Goal: Task Accomplishment & Management: Manage account settings

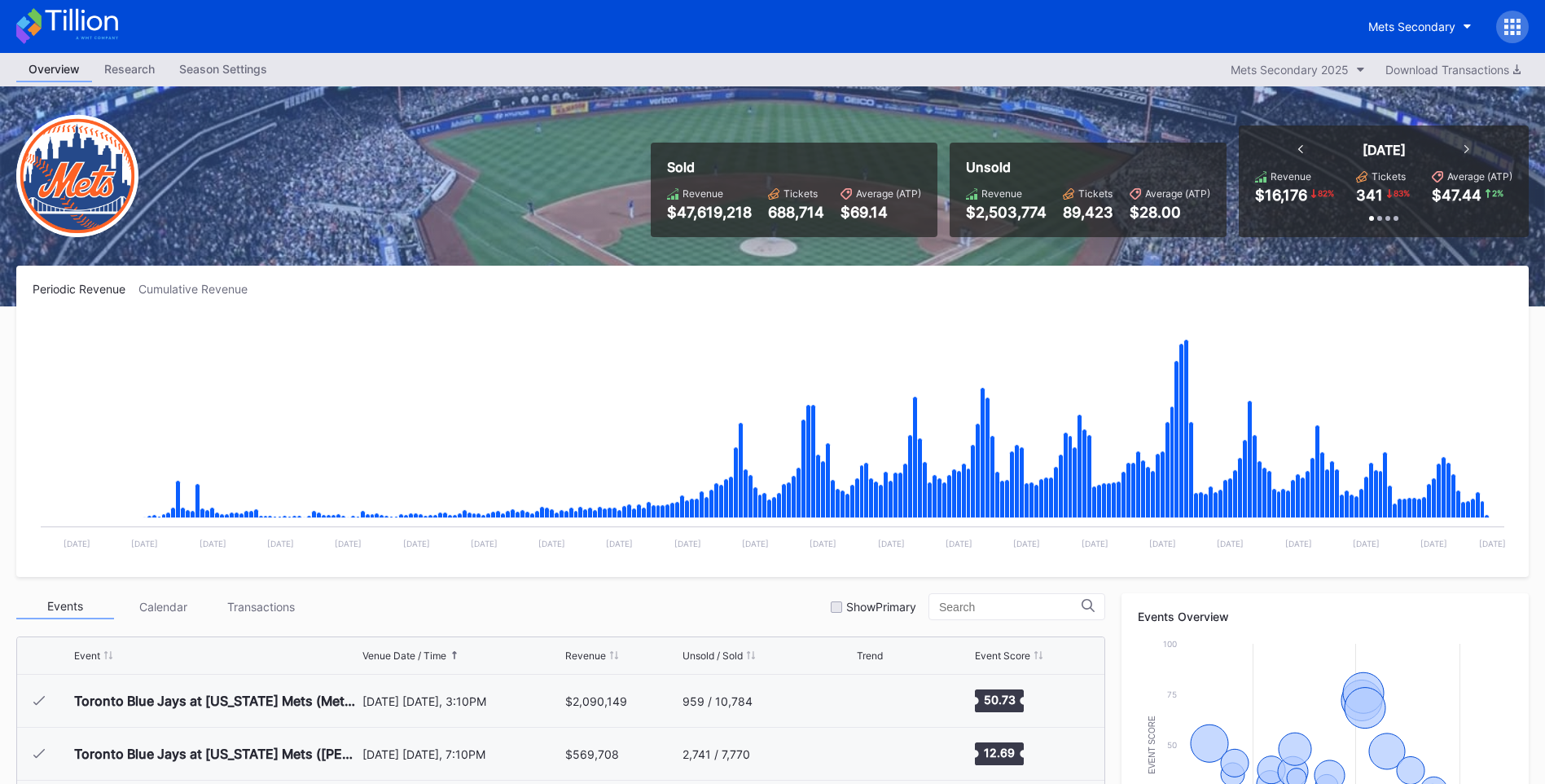
scroll to position [3702, 0]
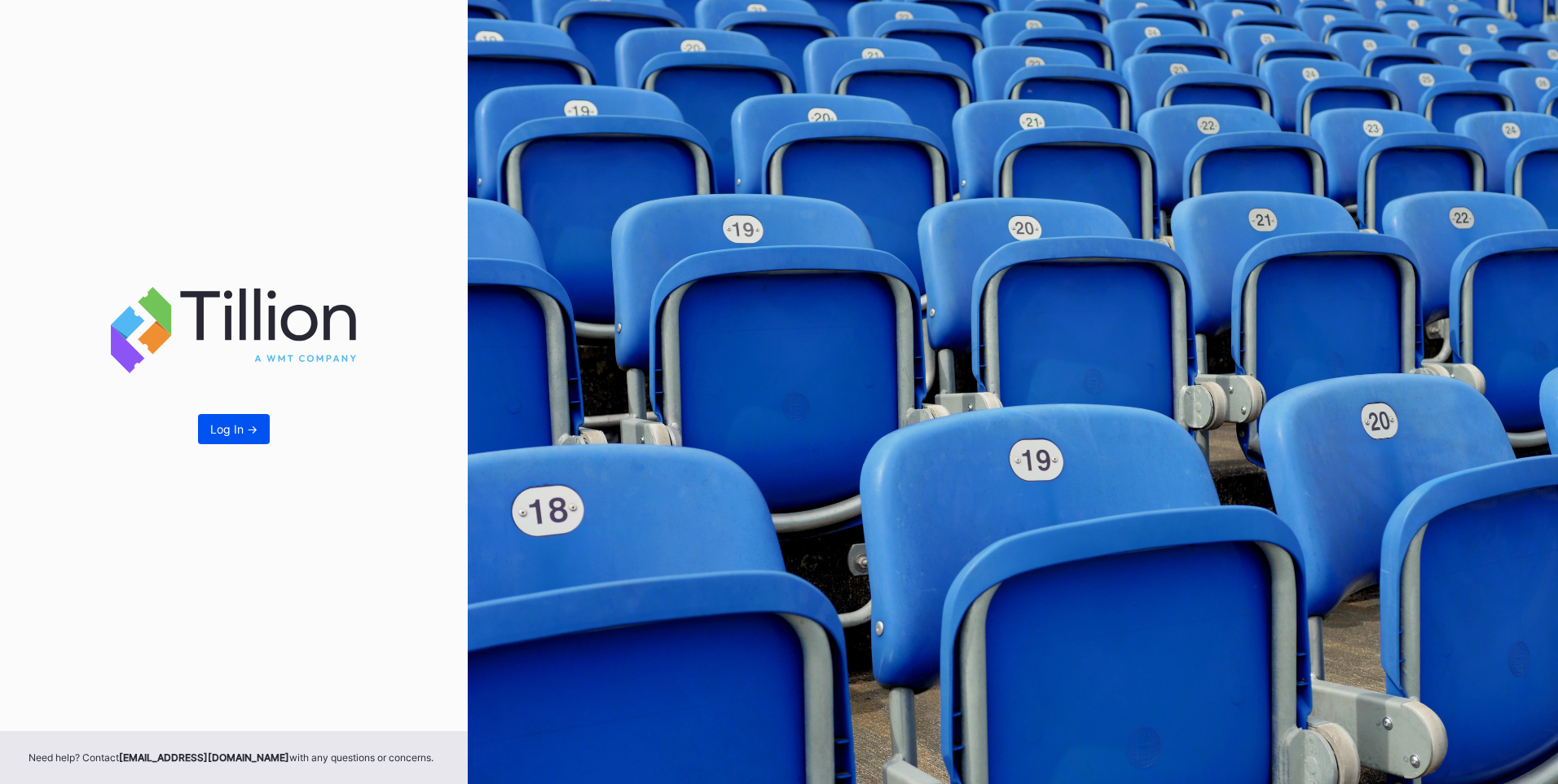
click at [234, 422] on div "Log In ->" at bounding box center [234, 429] width 47 height 14
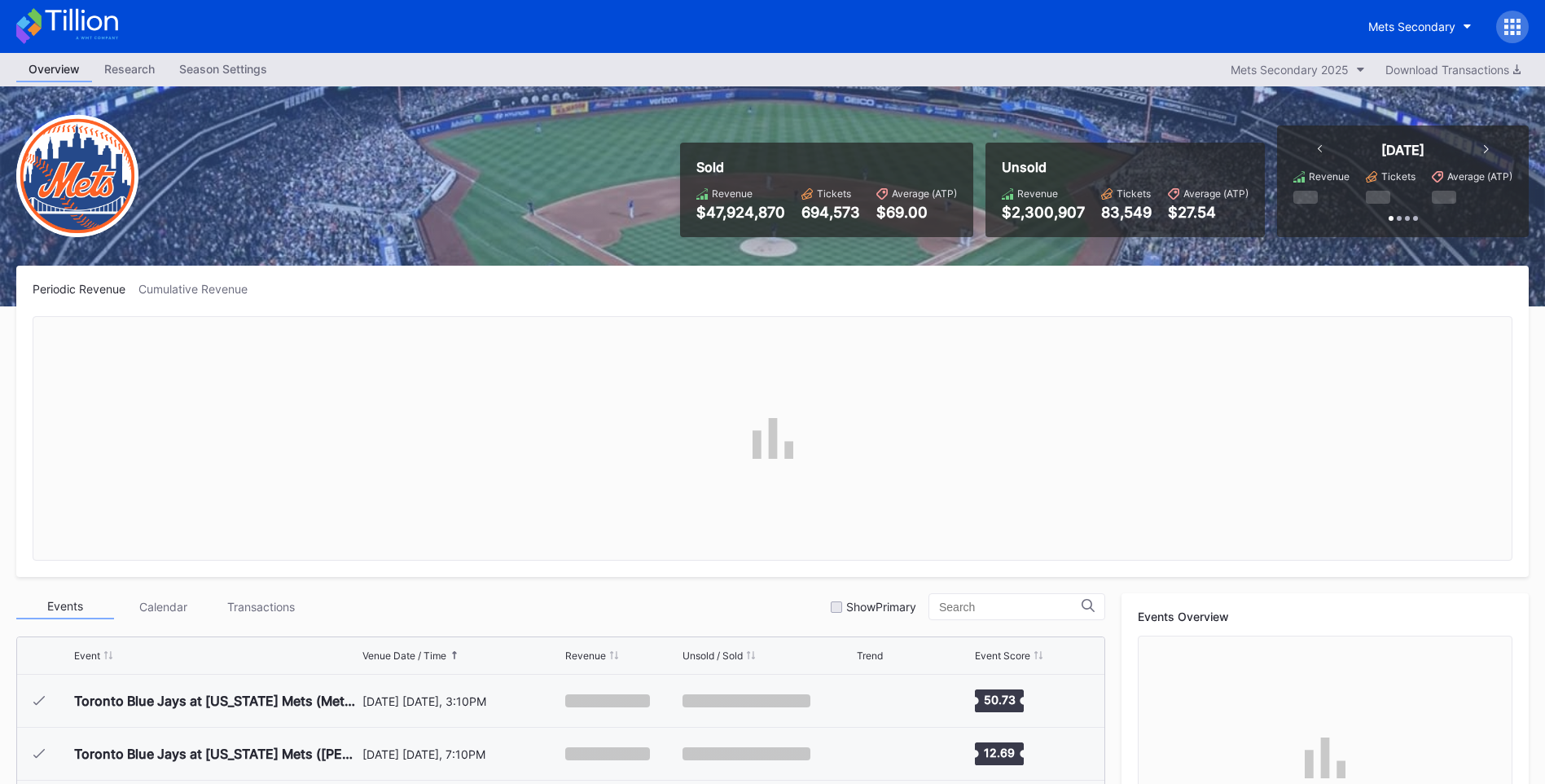
scroll to position [3702, 0]
